Goal: Check status: Check status

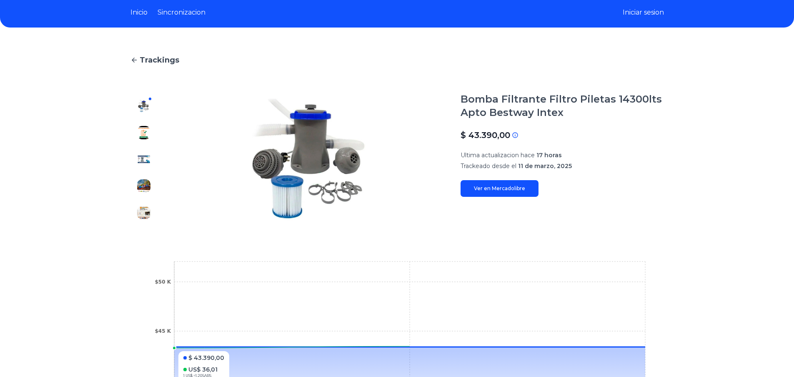
scroll to position [15, 0]
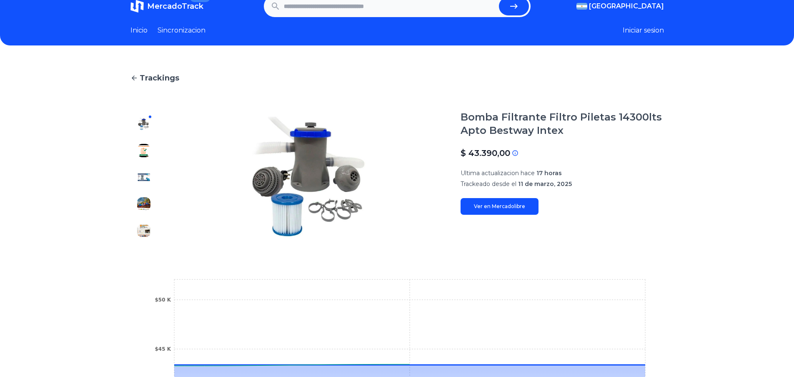
click at [155, 155] on div at bounding box center [143, 176] width 27 height 133
click at [150, 149] on img at bounding box center [143, 150] width 13 height 13
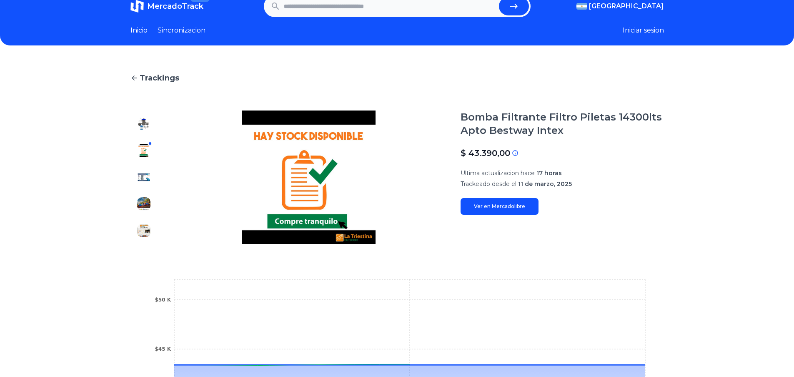
click at [147, 171] on img at bounding box center [143, 176] width 13 height 13
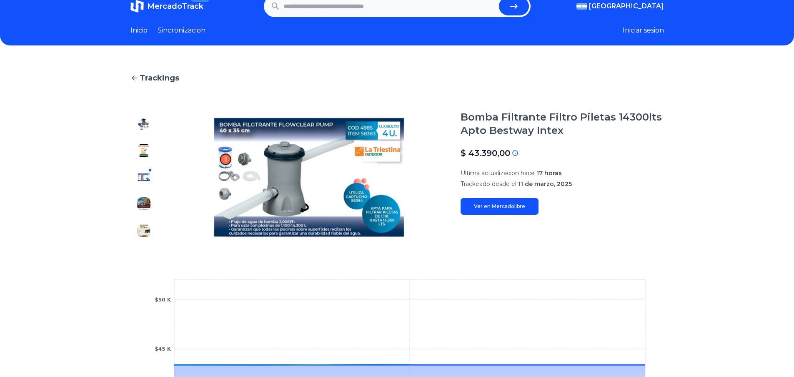
click at [146, 188] on div at bounding box center [143, 176] width 27 height 133
click at [150, 200] on img at bounding box center [143, 203] width 13 height 13
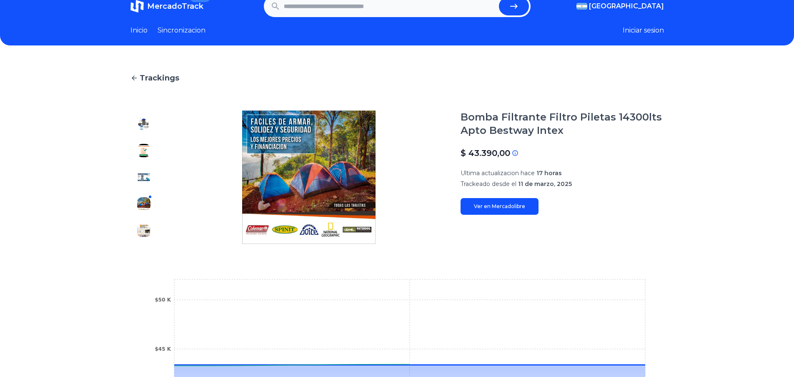
click at [153, 223] on div at bounding box center [143, 176] width 27 height 133
click at [152, 218] on div at bounding box center [143, 176] width 27 height 133
click at [150, 229] on img at bounding box center [143, 230] width 13 height 13
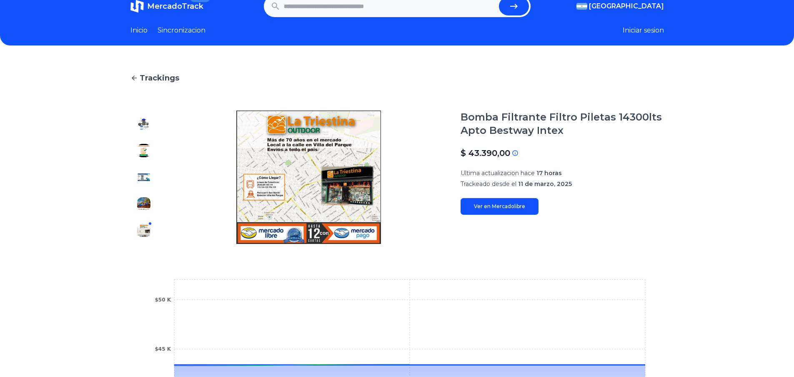
click at [150, 207] on img at bounding box center [143, 203] width 13 height 13
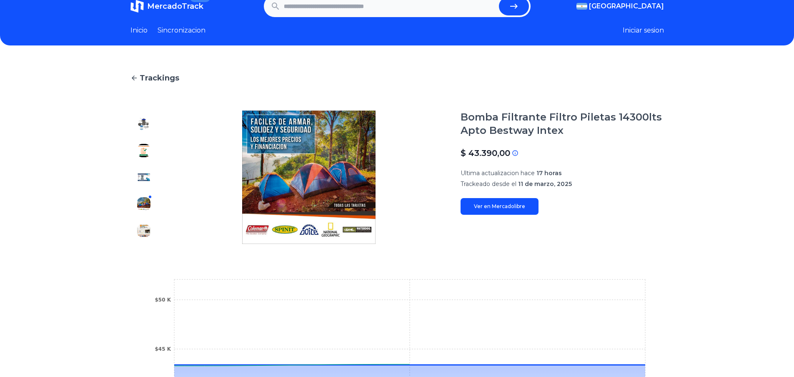
click at [147, 176] on img at bounding box center [143, 176] width 13 height 13
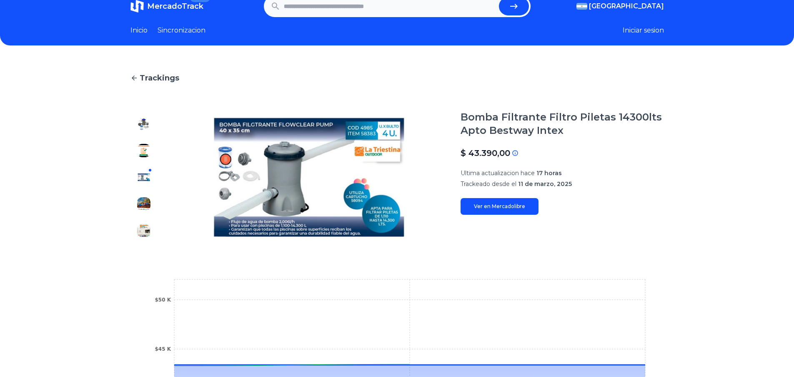
click at [147, 138] on div at bounding box center [143, 176] width 27 height 133
click at [150, 113] on div at bounding box center [143, 176] width 27 height 133
click at [162, 78] on span "Trackings" at bounding box center [160, 78] width 40 height 12
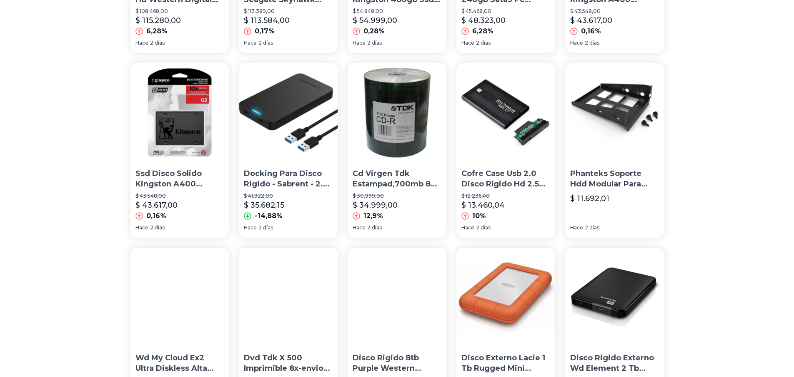
scroll to position [306, 0]
